Goal: Use online tool/utility: Utilize a website feature to perform a specific function

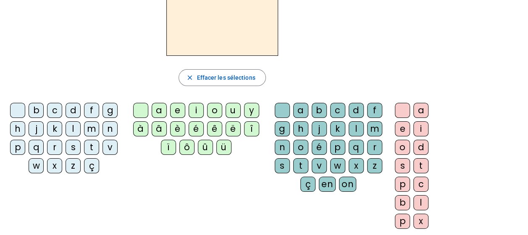
scroll to position [72, 0]
click at [92, 129] on div "m" at bounding box center [91, 128] width 15 height 15
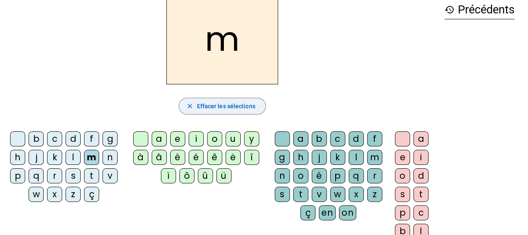
scroll to position [43, 0]
click at [161, 138] on div "a" at bounding box center [159, 139] width 15 height 15
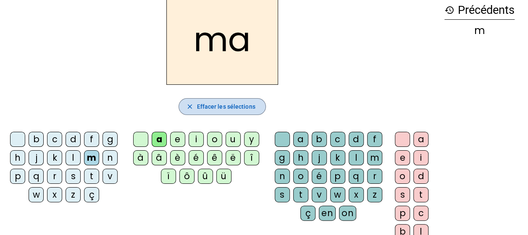
click at [232, 105] on span "Effacer les sélections" at bounding box center [226, 107] width 58 height 10
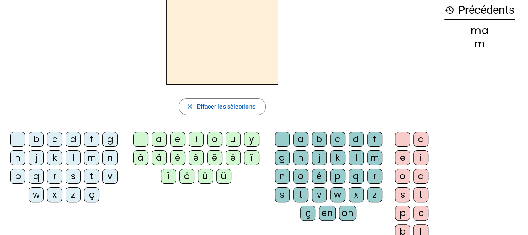
click at [76, 156] on div "l" at bounding box center [73, 157] width 15 height 15
click at [164, 137] on div "a" at bounding box center [159, 139] width 15 height 15
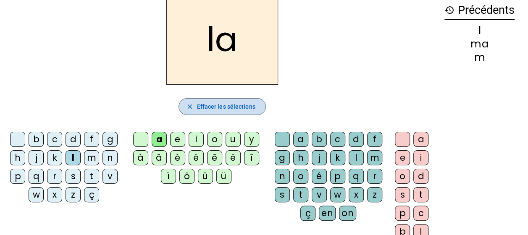
click at [239, 109] on span "Effacer les sélections" at bounding box center [226, 107] width 58 height 10
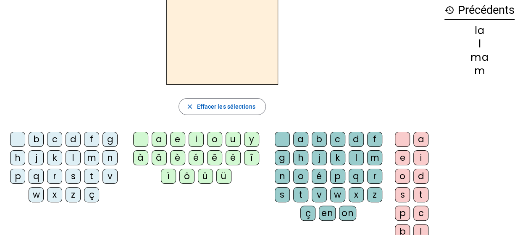
click at [74, 159] on div "l" at bounding box center [73, 157] width 15 height 15
click at [178, 140] on div "e" at bounding box center [177, 139] width 15 height 15
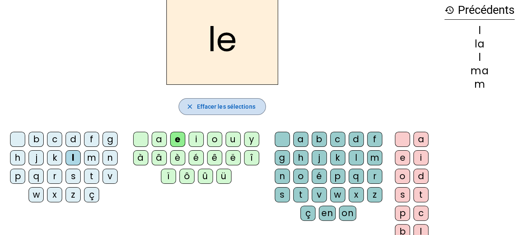
click at [249, 110] on span "Effacer les sélections" at bounding box center [226, 107] width 58 height 10
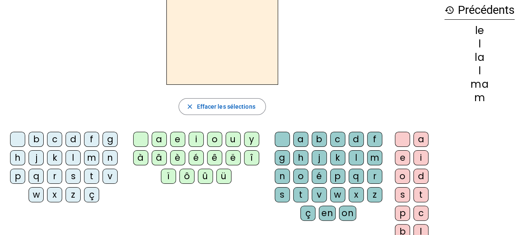
click at [75, 141] on div "d" at bounding box center [73, 139] width 15 height 15
click at [179, 137] on div "e" at bounding box center [177, 139] width 15 height 15
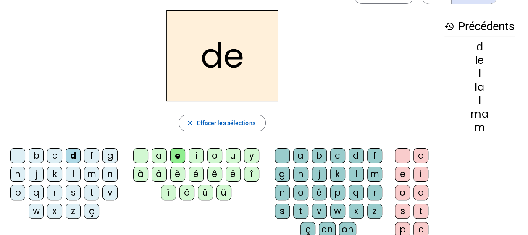
scroll to position [26, 0]
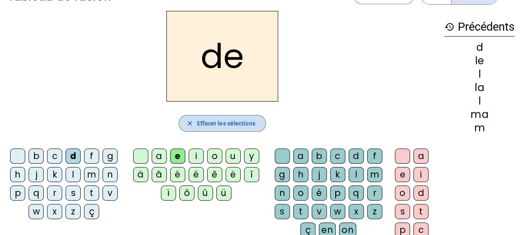
click at [246, 126] on span "Effacer les sélections" at bounding box center [226, 124] width 58 height 10
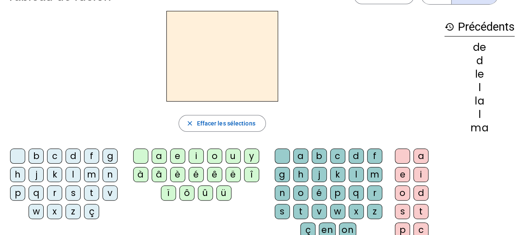
click at [72, 161] on div "d" at bounding box center [73, 156] width 15 height 15
click at [233, 154] on div "u" at bounding box center [233, 156] width 15 height 15
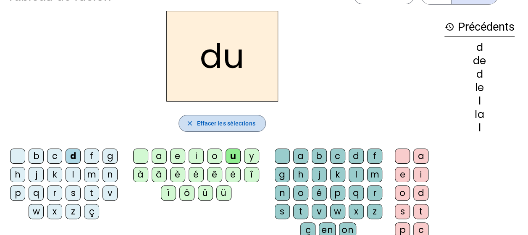
click at [209, 119] on span "Effacer les sélections" at bounding box center [226, 124] width 58 height 10
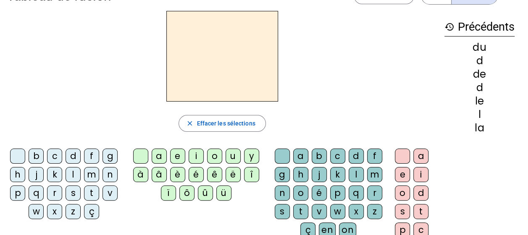
click at [90, 191] on div "t" at bounding box center [91, 193] width 15 height 15
click at [231, 153] on div "u" at bounding box center [233, 156] width 15 height 15
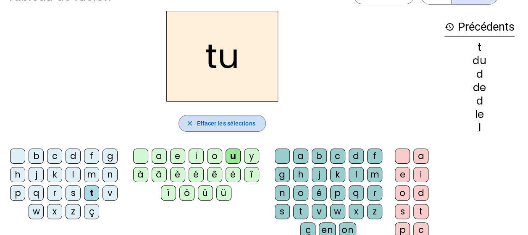
click at [222, 121] on span "Effacer les sélections" at bounding box center [226, 124] width 58 height 10
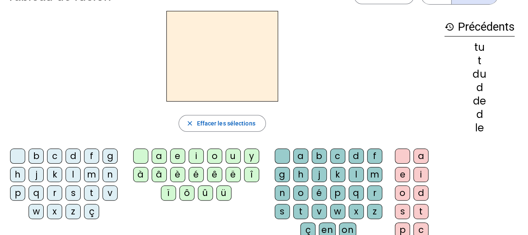
click at [91, 191] on div "t" at bounding box center [91, 193] width 15 height 15
click at [158, 154] on div "a" at bounding box center [159, 156] width 15 height 15
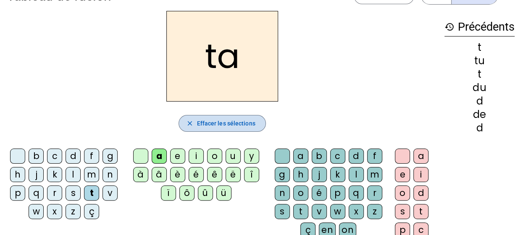
click at [232, 125] on span "Effacer les sélections" at bounding box center [226, 124] width 58 height 10
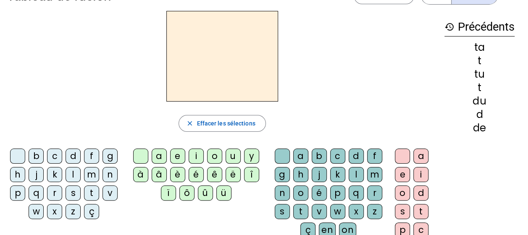
click at [93, 192] on div "t" at bounding box center [91, 193] width 15 height 15
click at [180, 155] on div "e" at bounding box center [177, 156] width 15 height 15
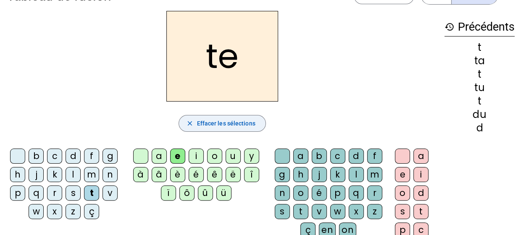
click at [249, 125] on span "Effacer les sélections" at bounding box center [226, 124] width 58 height 10
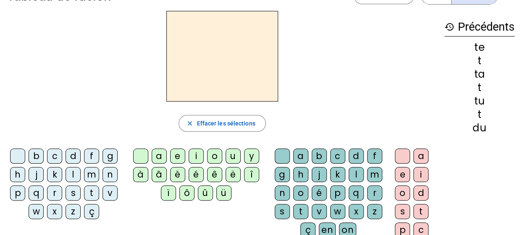
click at [90, 176] on div "m" at bounding box center [91, 174] width 15 height 15
click at [179, 153] on div "e" at bounding box center [177, 156] width 15 height 15
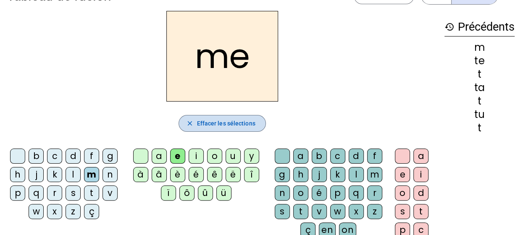
click at [249, 123] on span "Effacer les sélections" at bounding box center [226, 124] width 58 height 10
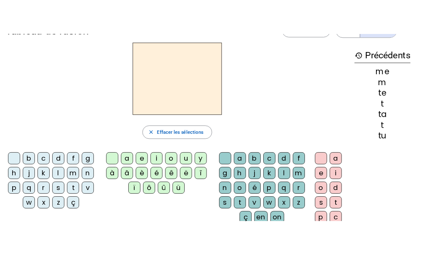
scroll to position [25, 0]
